Goal: Navigation & Orientation: Find specific page/section

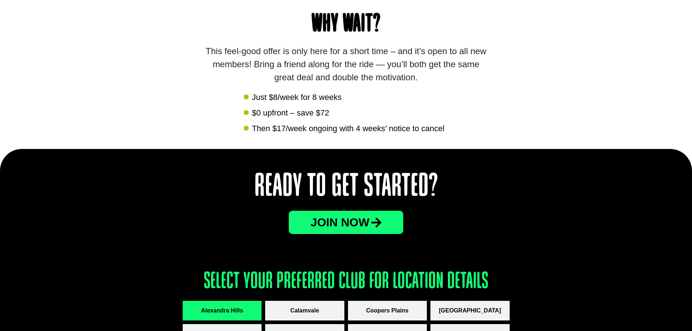
scroll to position [944, 0]
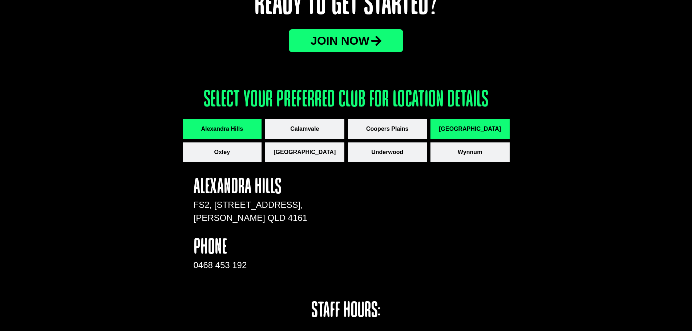
click at [439, 133] on button "[GEOGRAPHIC_DATA]" at bounding box center [469, 129] width 79 height 20
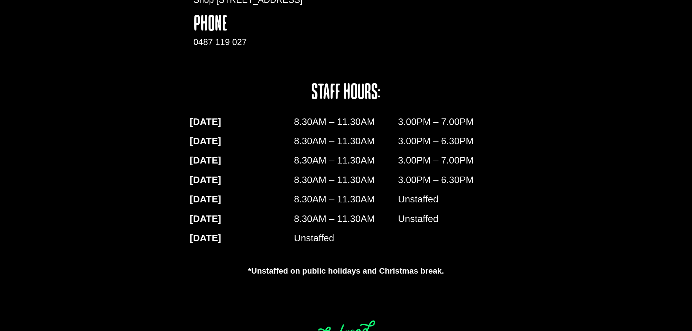
scroll to position [1242, 0]
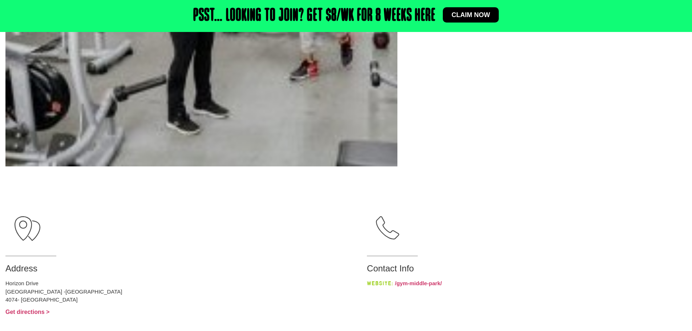
scroll to position [418, 0]
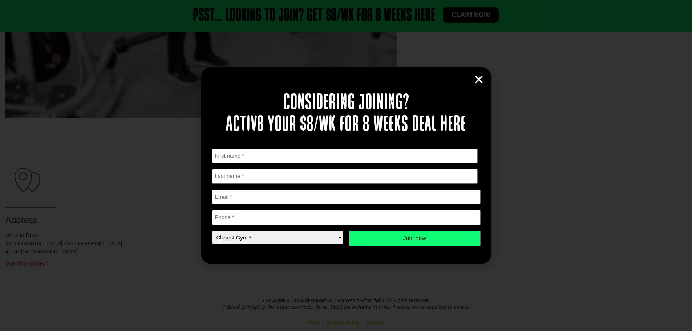
click at [482, 79] on icon "Close" at bounding box center [478, 79] width 11 height 11
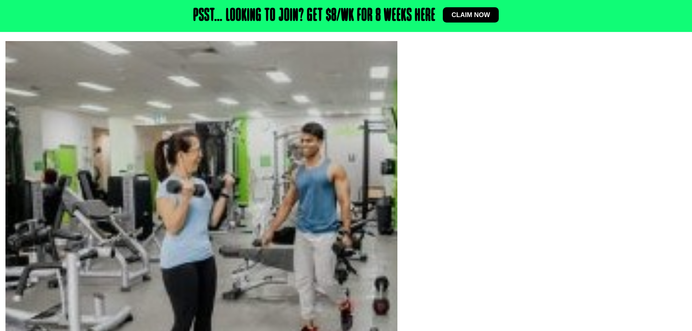
scroll to position [55, 0]
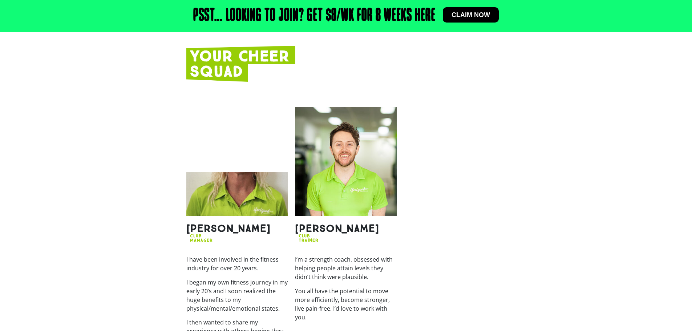
scroll to position [871, 0]
